Goal: Task Accomplishment & Management: Use online tool/utility

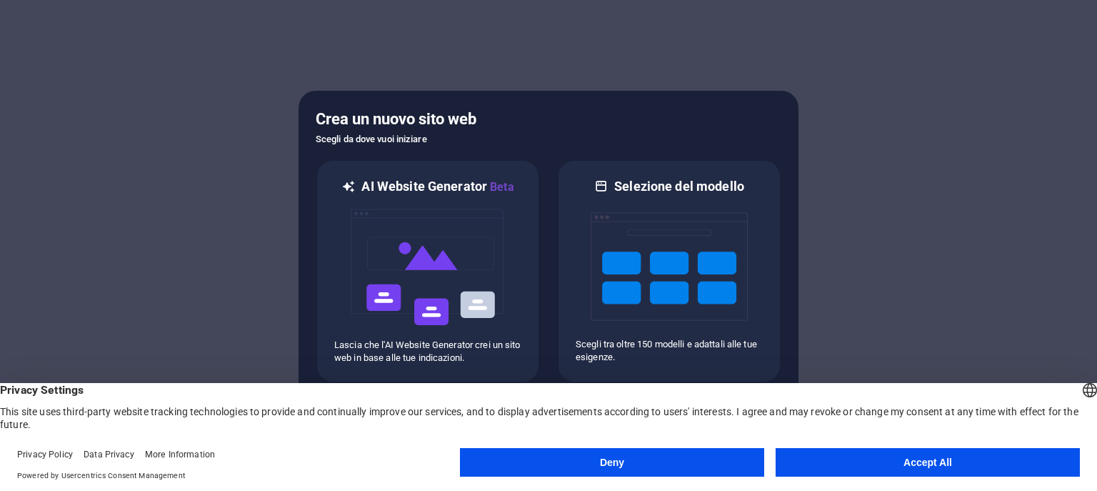
click at [596, 458] on button "Deny" at bounding box center [612, 462] width 304 height 29
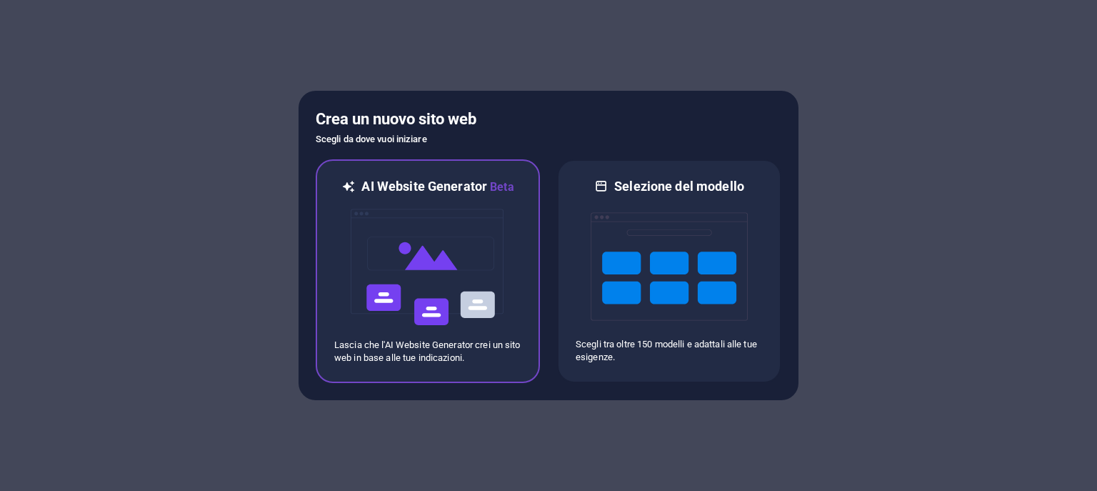
click at [408, 294] on img at bounding box center [427, 267] width 157 height 143
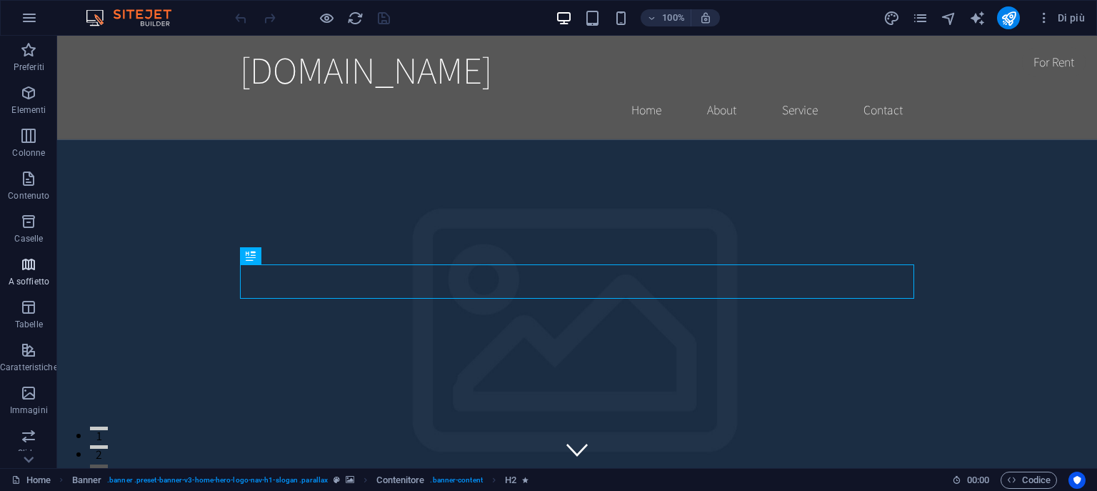
click at [30, 267] on icon "button" at bounding box center [28, 264] width 17 height 17
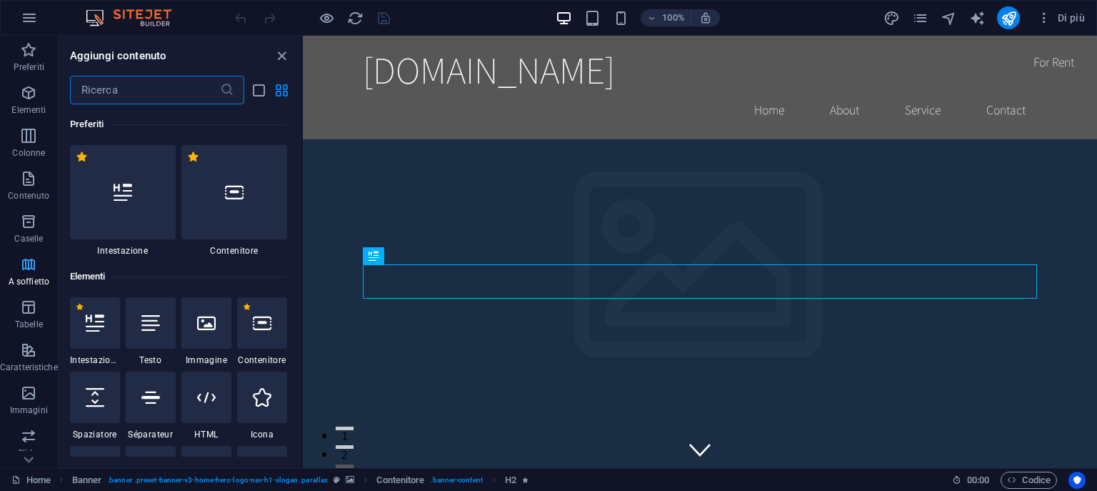
scroll to position [4559, 0]
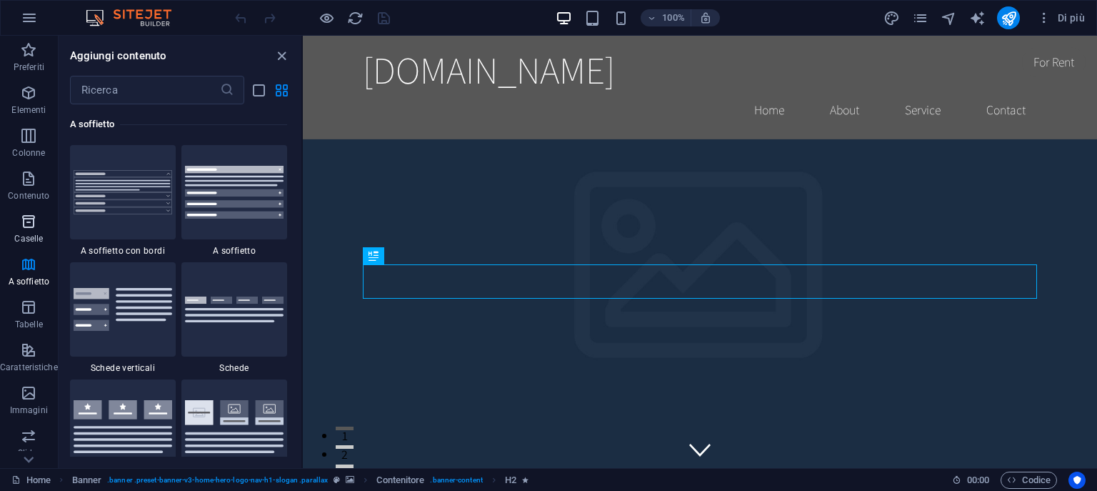
click at [22, 230] on icon "button" at bounding box center [28, 221] width 17 height 17
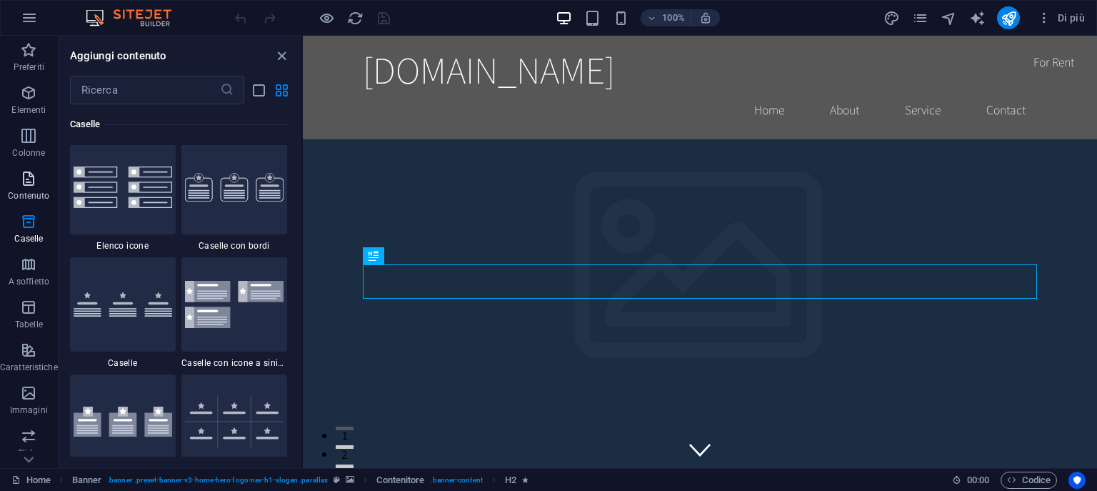
scroll to position [3939, 0]
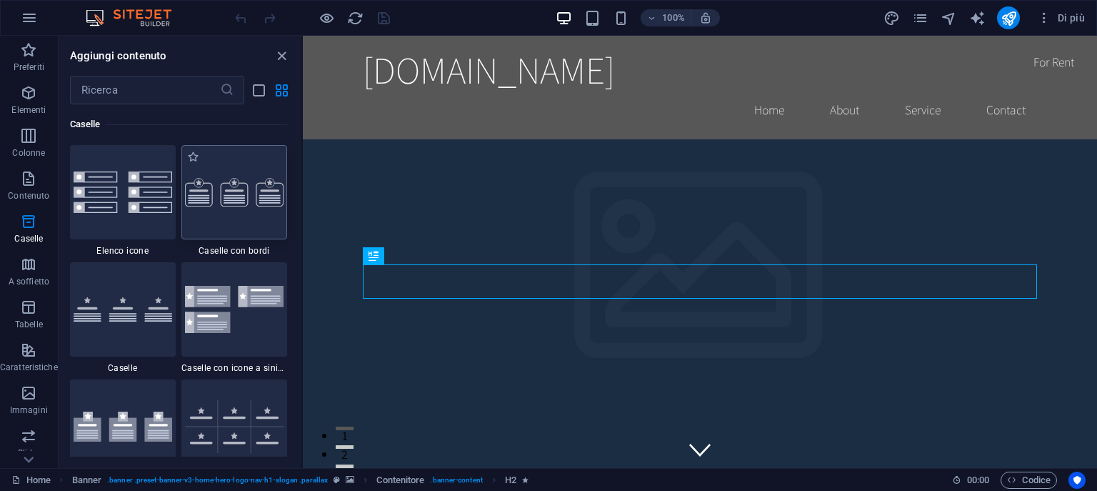
click at [206, 193] on img at bounding box center [234, 192] width 99 height 29
drag, startPoint x: 527, startPoint y: 223, endPoint x: 313, endPoint y: 212, distance: 214.5
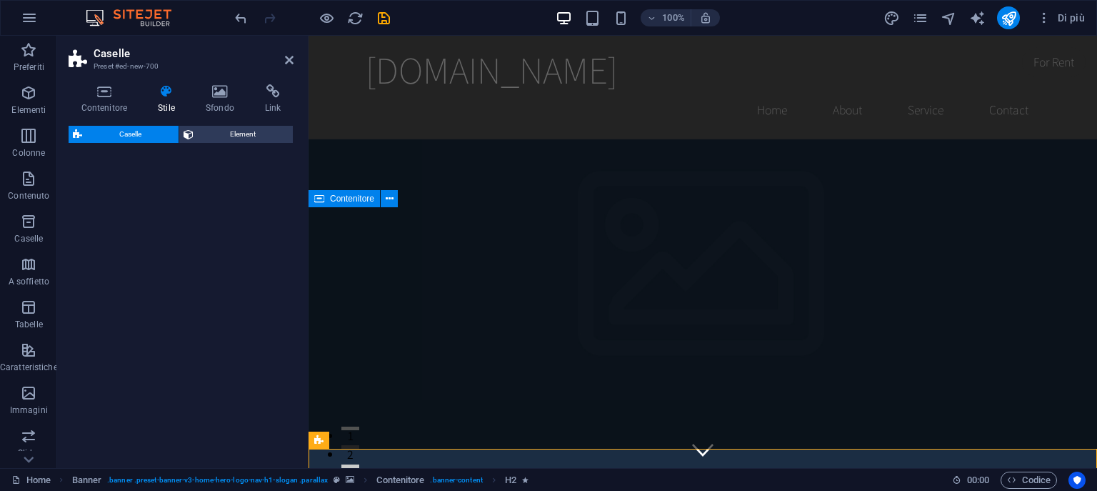
select select "rem"
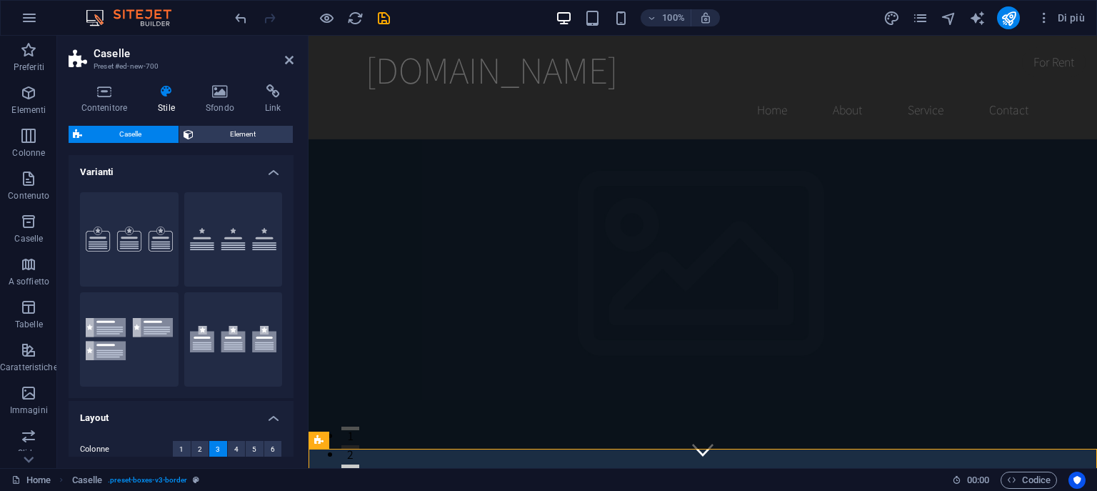
click at [283, 216] on div "Caselle Preset #ed-new-700 Contenitore Stile Sfondo Link Dimensione Altezza Pre…" at bounding box center [577, 252] width 1040 height 432
